Goal: Task Accomplishment & Management: Use online tool/utility

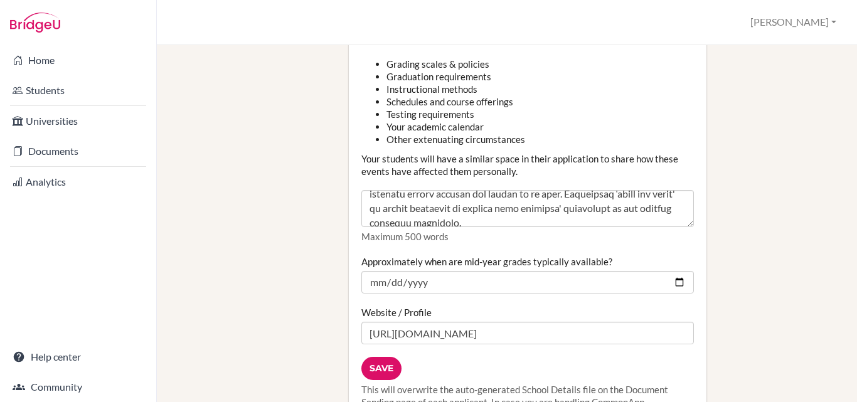
scroll to position [1505, 0]
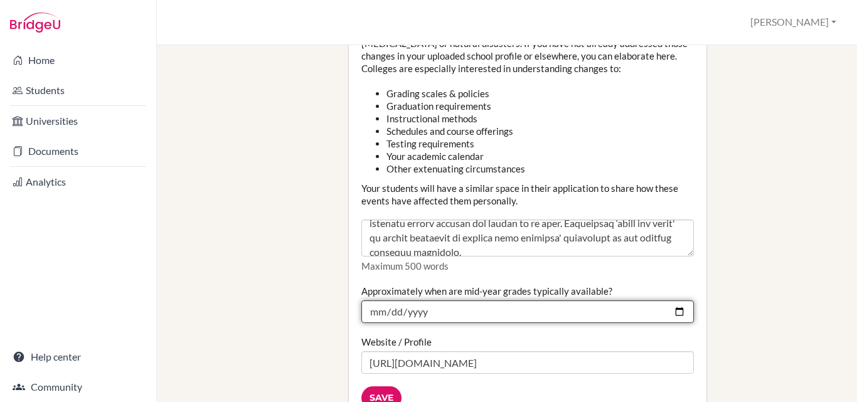
click at [442, 300] on input "2025-01-15" at bounding box center [527, 311] width 332 height 23
click at [670, 300] on input "2025-01-15" at bounding box center [527, 311] width 332 height 23
type input "2026-01-15"
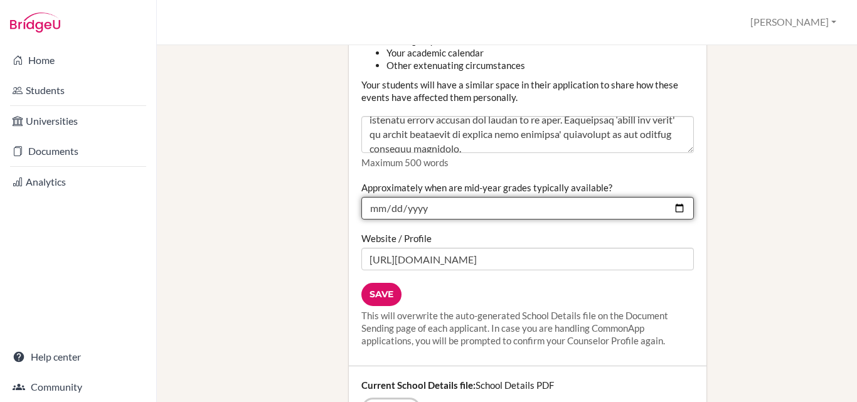
scroll to position [1630, 0]
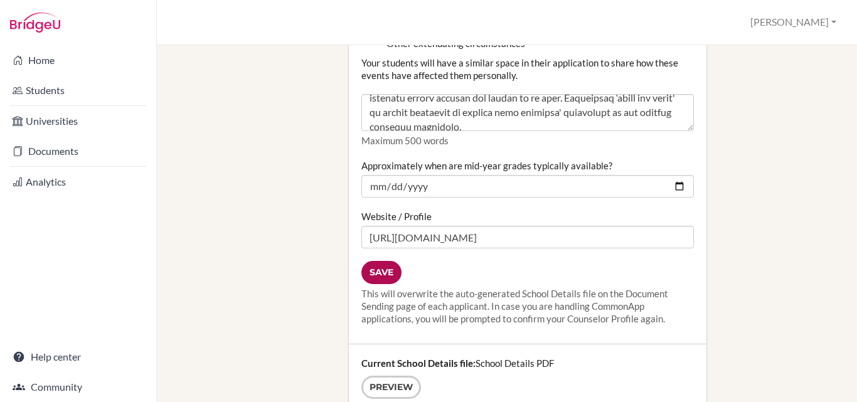
click at [382, 261] on input "Save" at bounding box center [381, 272] width 40 height 23
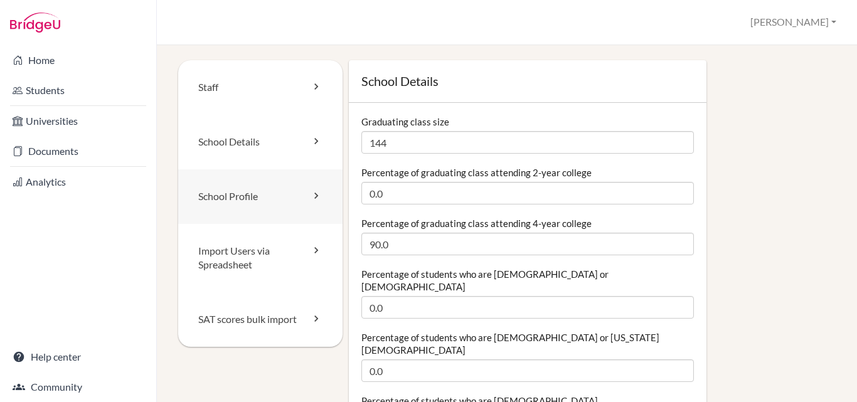
click at [267, 196] on link "School Profile" at bounding box center [260, 196] width 164 height 55
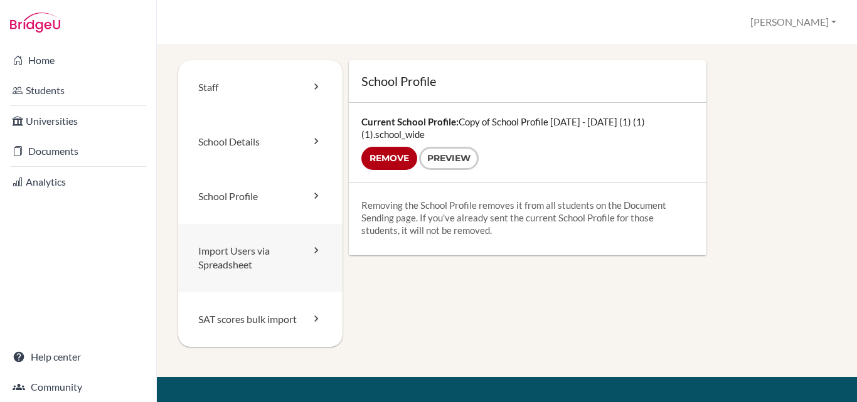
click at [246, 253] on link "Import Users via Spreadsheet" at bounding box center [260, 258] width 164 height 69
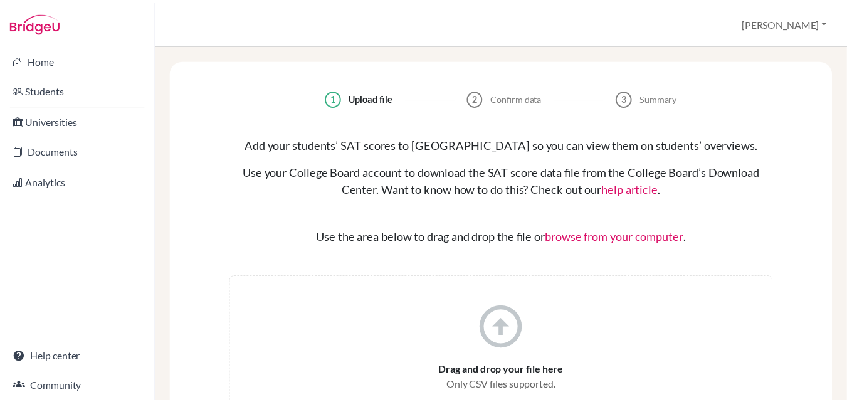
scroll to position [60, 0]
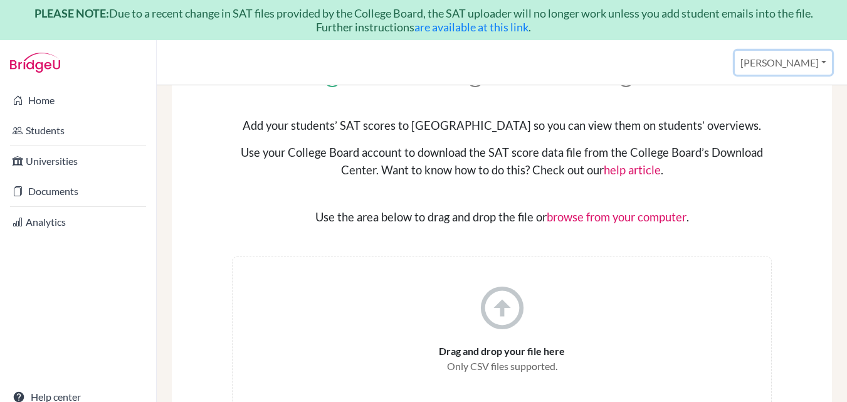
click at [820, 55] on button "[PERSON_NAME]" at bounding box center [783, 63] width 97 height 24
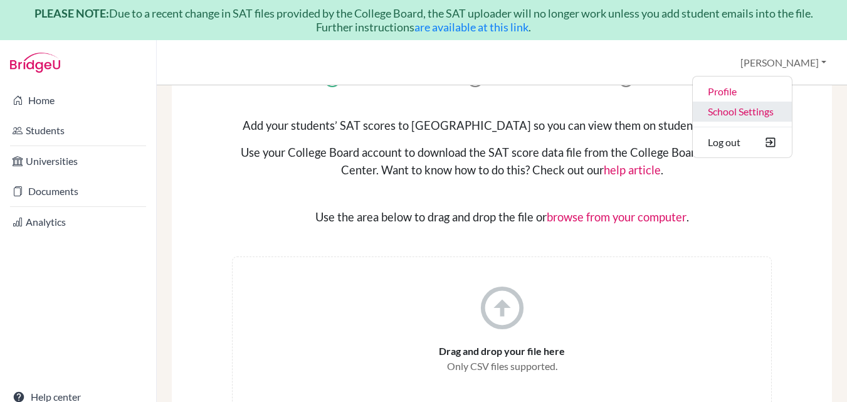
click at [777, 111] on link "School Settings" at bounding box center [742, 112] width 99 height 20
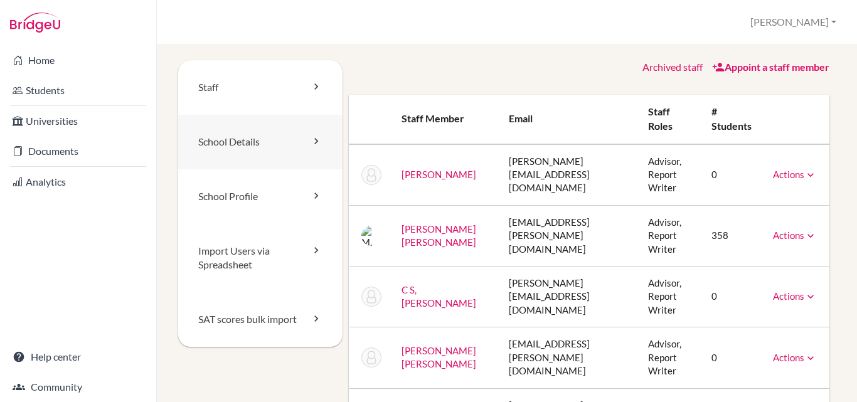
click at [280, 130] on link "School Details" at bounding box center [260, 142] width 164 height 55
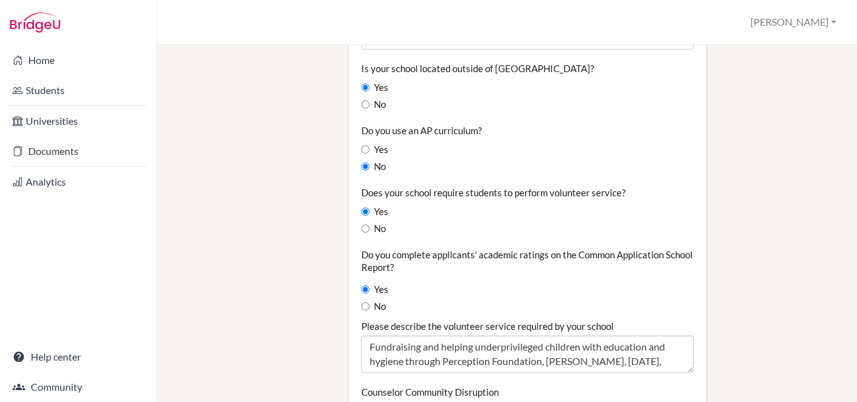
scroll to position [1254, 0]
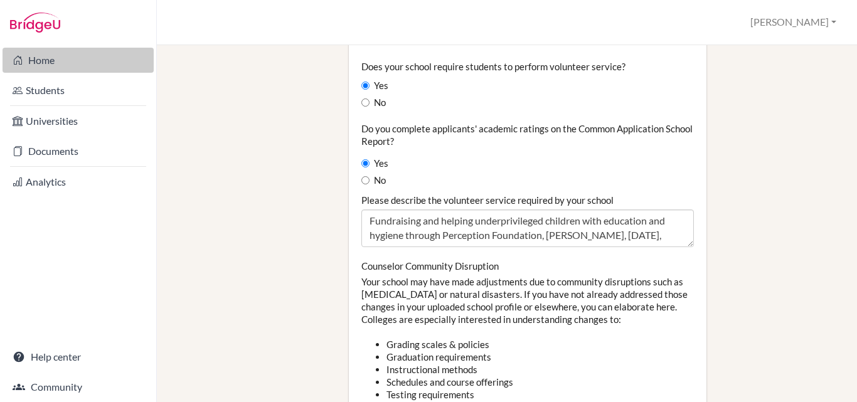
click at [42, 58] on link "Home" at bounding box center [78, 60] width 151 height 25
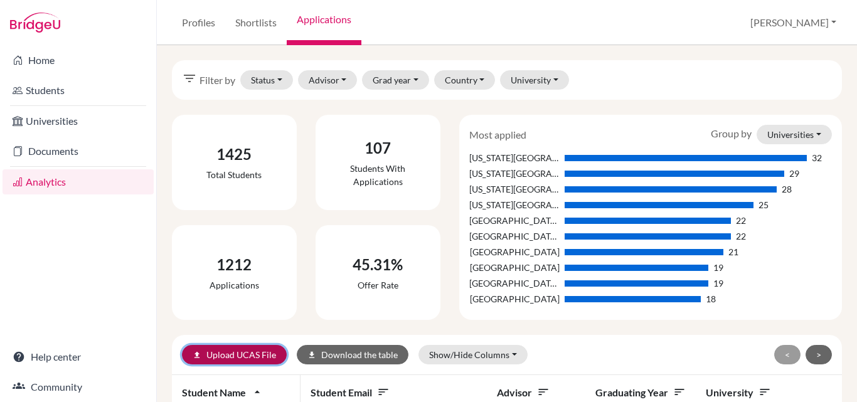
click at [224, 357] on link "upload Upload UCAS File" at bounding box center [234, 354] width 105 height 19
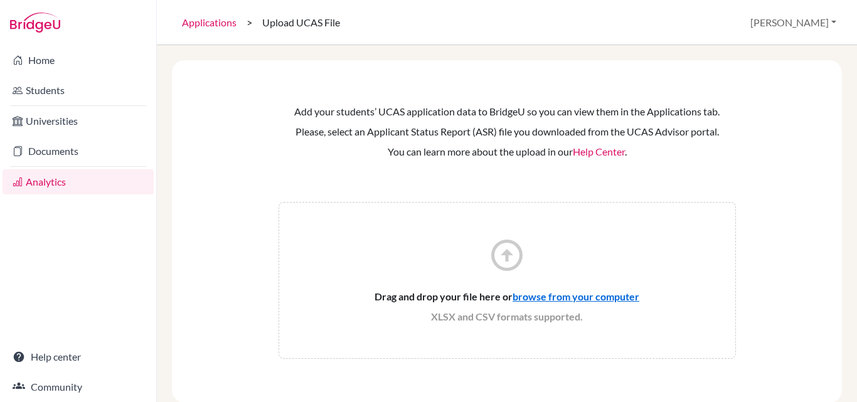
click at [547, 293] on input "file" at bounding box center [587, 296] width 150 height 15
